Goal: Task Accomplishment & Management: Use online tool/utility

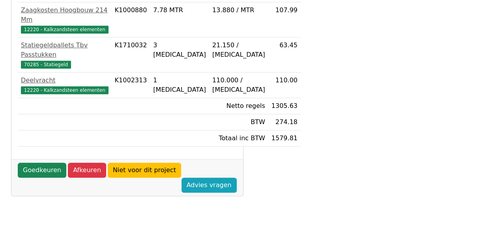
scroll to position [276, 0]
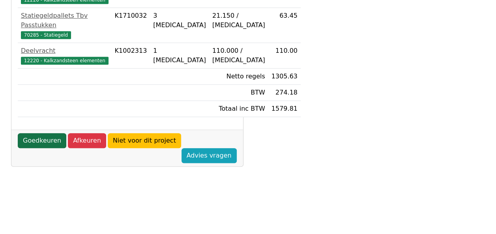
click at [36, 148] on link "Goedkeuren" at bounding box center [42, 140] width 49 height 15
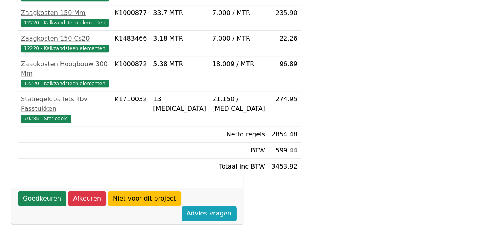
scroll to position [316, 0]
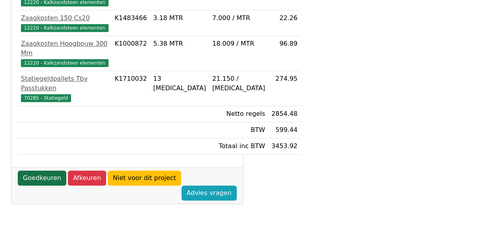
click at [36, 186] on link "Goedkeuren" at bounding box center [42, 178] width 49 height 15
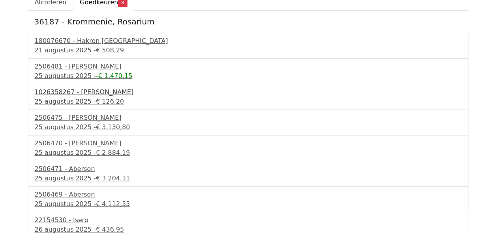
scroll to position [81, 0]
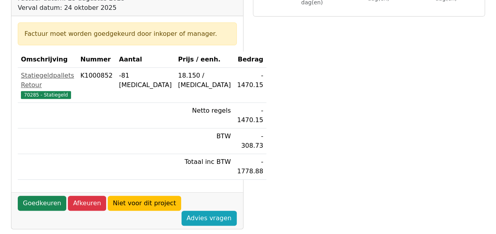
scroll to position [118, 0]
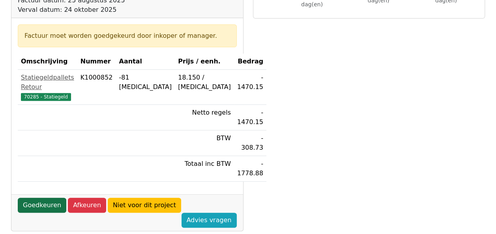
click at [39, 198] on link "Goedkeuren" at bounding box center [42, 205] width 49 height 15
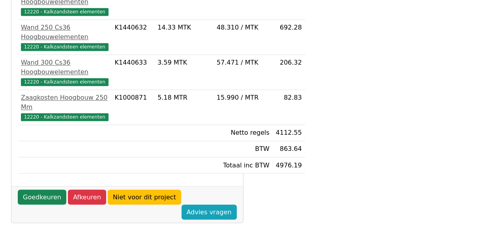
scroll to position [587, 0]
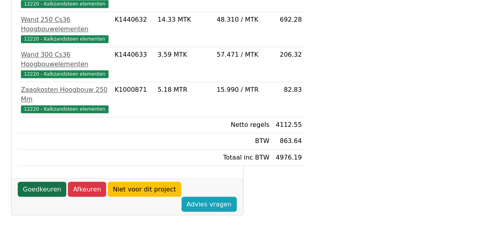
click at [45, 197] on link "Goedkeuren" at bounding box center [42, 189] width 49 height 15
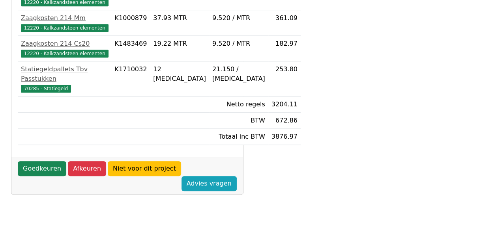
scroll to position [237, 0]
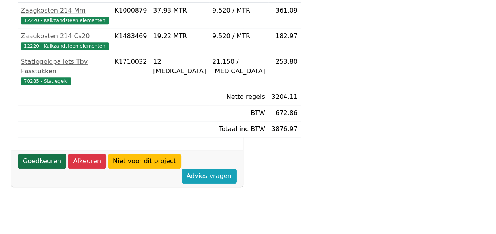
click at [34, 169] on link "Goedkeuren" at bounding box center [42, 161] width 49 height 15
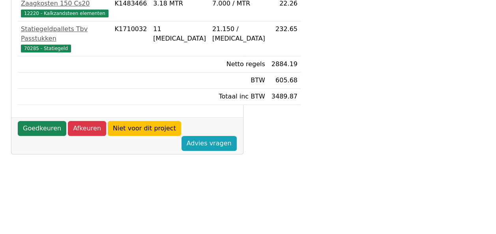
scroll to position [355, 0]
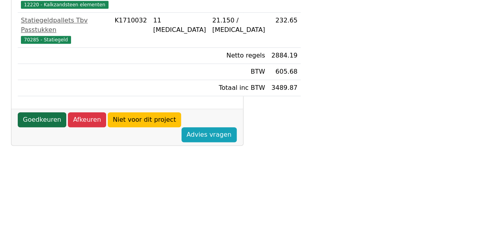
click at [29, 127] on link "Goedkeuren" at bounding box center [42, 119] width 49 height 15
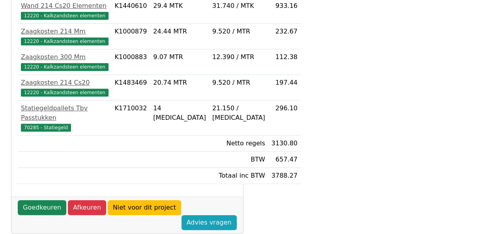
scroll to position [316, 0]
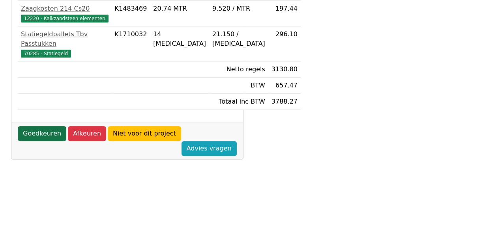
click at [40, 141] on link "Goedkeuren" at bounding box center [42, 133] width 49 height 15
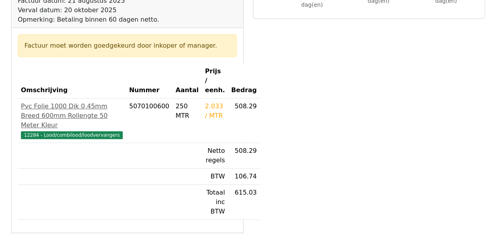
scroll to position [118, 0]
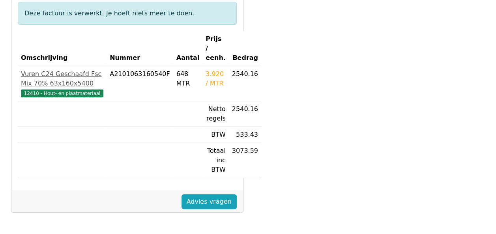
scroll to position [158, 0]
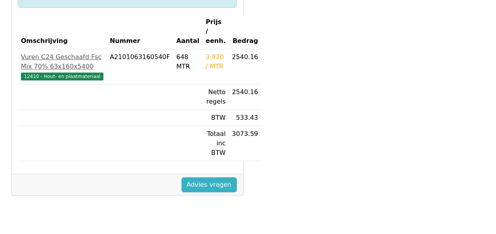
click at [223, 178] on link "Advies vragen" at bounding box center [209, 185] width 55 height 15
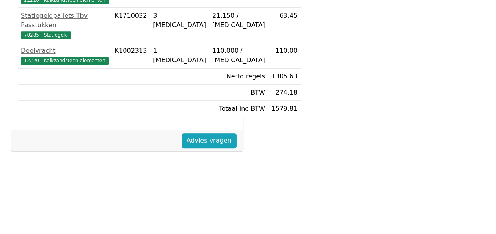
scroll to position [79, 0]
